Goal: Check status

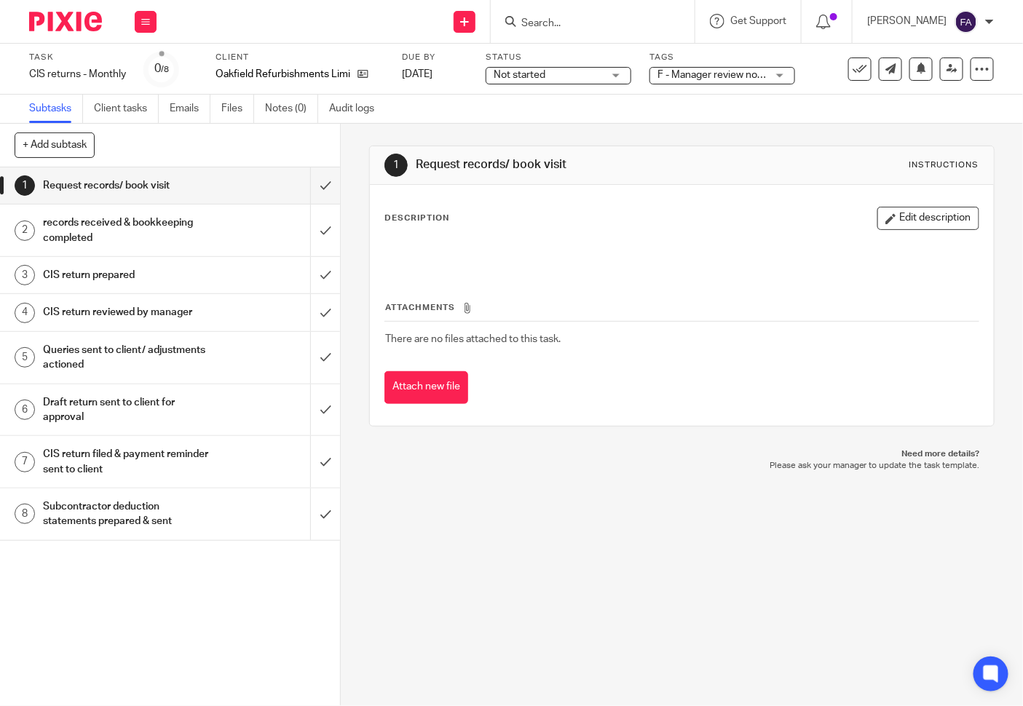
click at [184, 226] on h1 "records received & bookkeeping completed" at bounding box center [127, 230] width 169 height 37
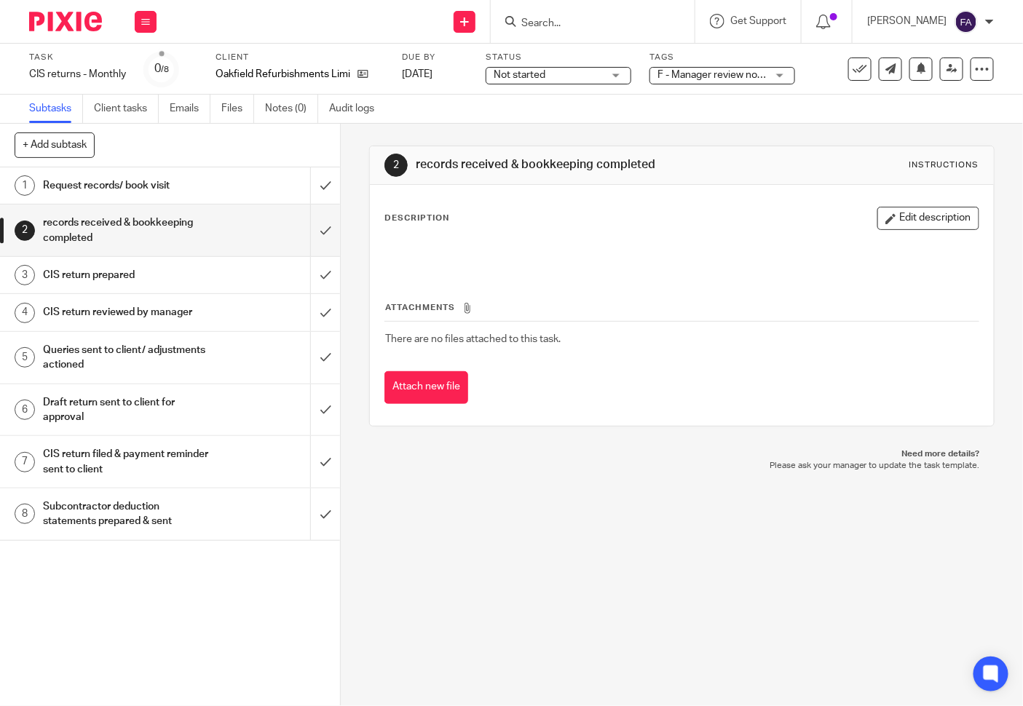
click at [176, 282] on h1 "CIS return prepared" at bounding box center [127, 275] width 169 height 22
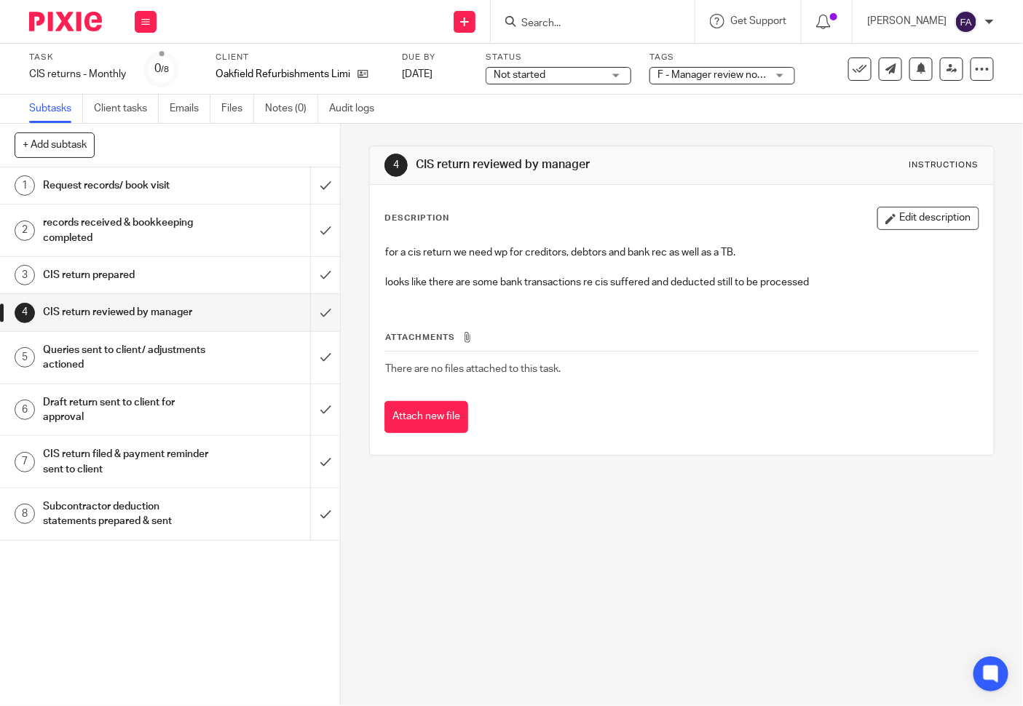
click at [130, 367] on h1 "Queries sent to client/ adjustments actioned" at bounding box center [127, 357] width 169 height 37
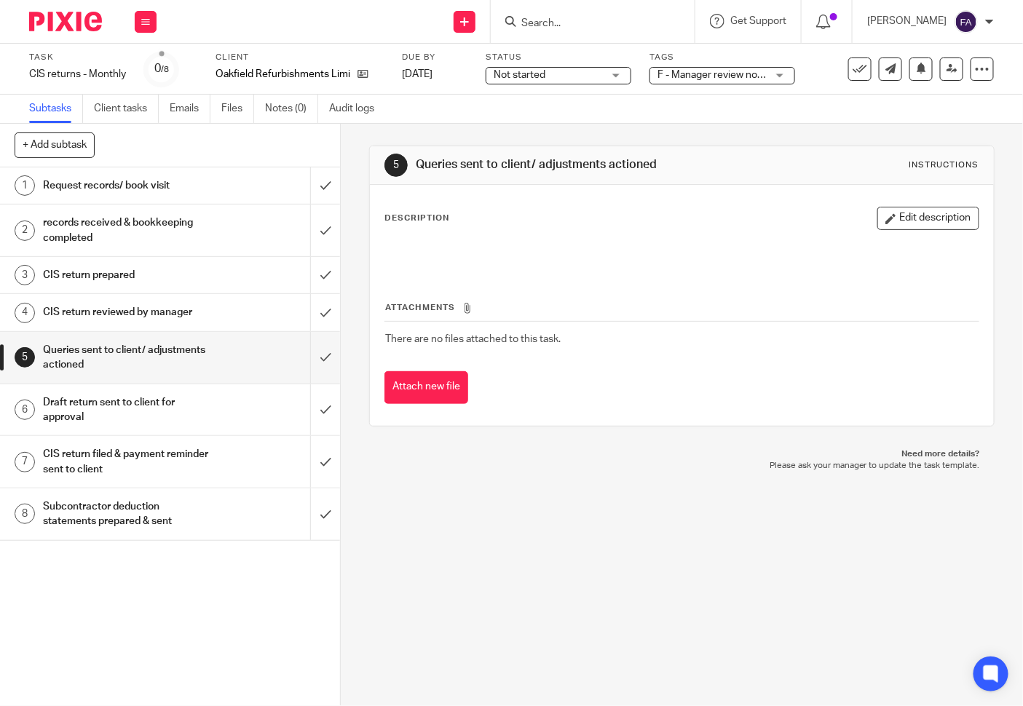
click at [128, 315] on h1 "CIS return reviewed by manager" at bounding box center [127, 312] width 169 height 22
